Goal: Book appointment/travel/reservation

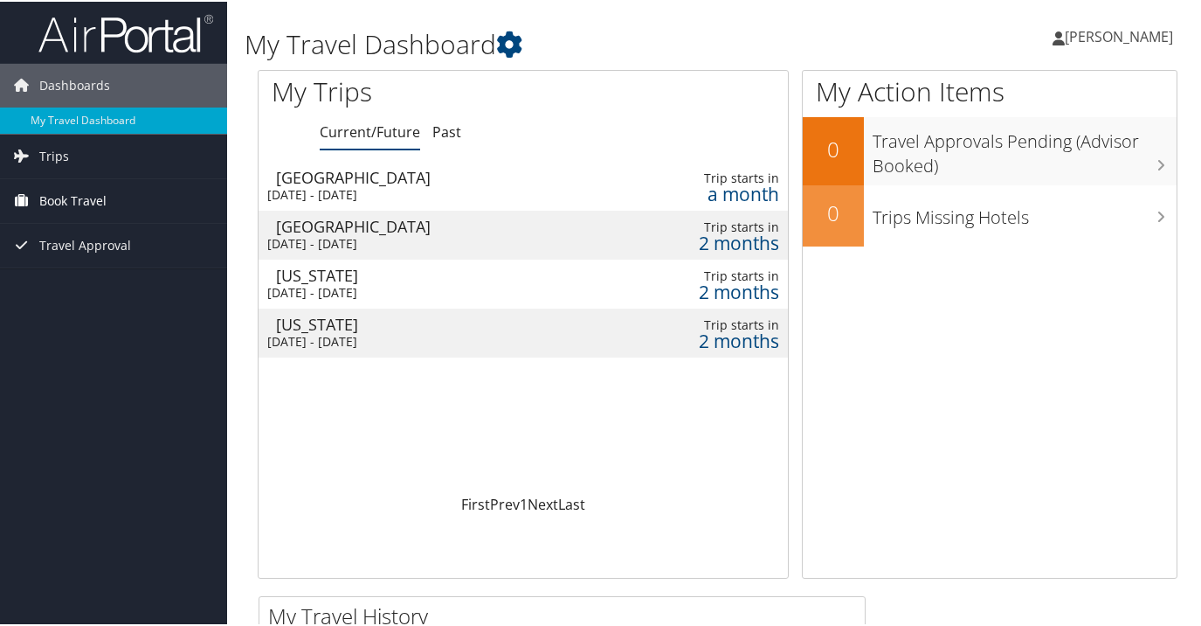
click at [81, 202] on span "Book Travel" at bounding box center [72, 199] width 67 height 44
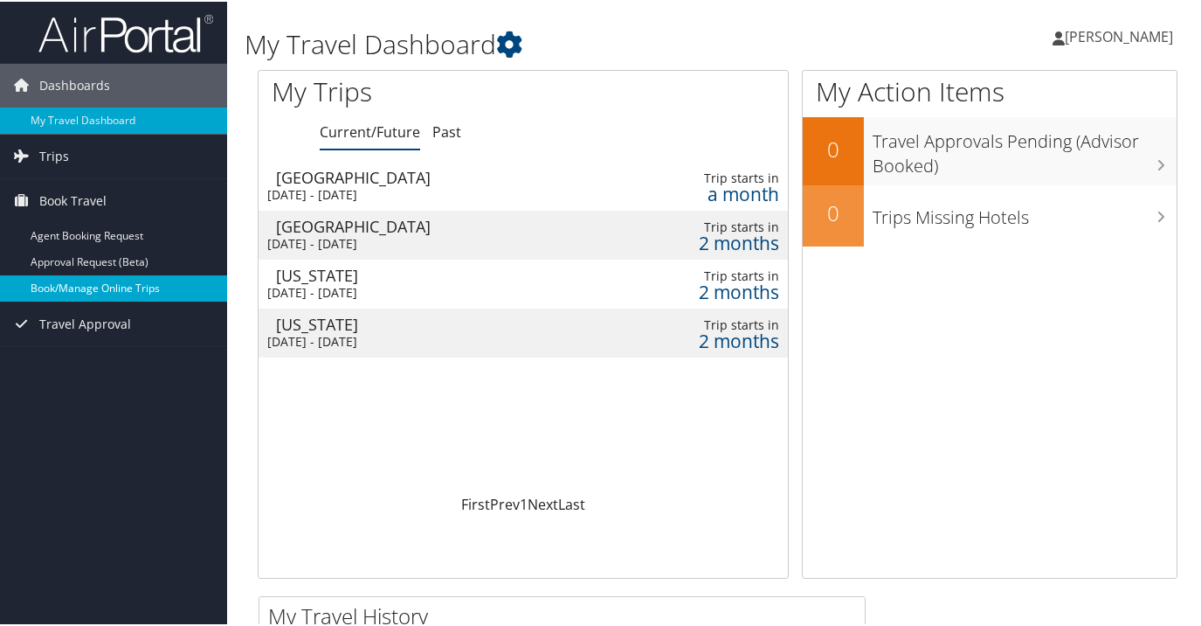
click at [85, 283] on link "Book/Manage Online Trips" at bounding box center [113, 286] width 227 height 26
